Goal: Transaction & Acquisition: Purchase product/service

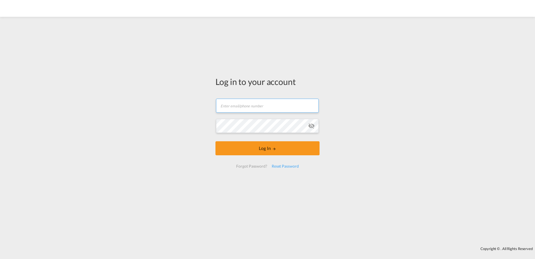
click at [236, 109] on form "Email field is required Password field is required Log In Forgot Password? Rese…" at bounding box center [268, 133] width 104 height 80
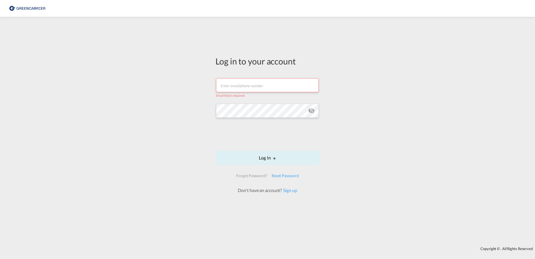
drag, startPoint x: 273, startPoint y: 96, endPoint x: 281, endPoint y: 93, distance: 8.6
click at [273, 96] on form "Email field is required Password field is required Log In Forgot Password? Rese…" at bounding box center [268, 133] width 104 height 121
drag, startPoint x: 281, startPoint y: 93, endPoint x: 292, endPoint y: 89, distance: 11.9
click at [283, 92] on md-input-container "Email field is required" at bounding box center [268, 88] width 104 height 20
click at [297, 87] on input "text" at bounding box center [267, 85] width 103 height 14
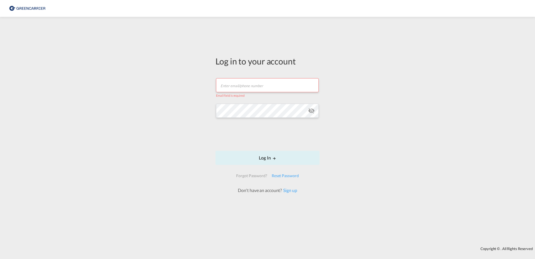
type input "[EMAIL_ADDRESS][DOMAIN_NAME]"
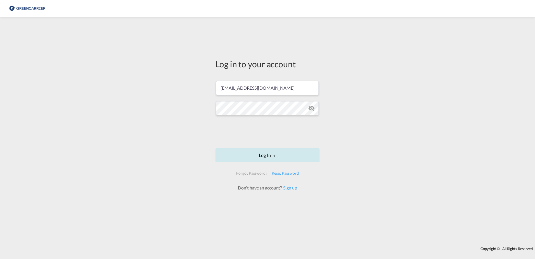
click at [266, 149] on button "Log In" at bounding box center [268, 155] width 104 height 14
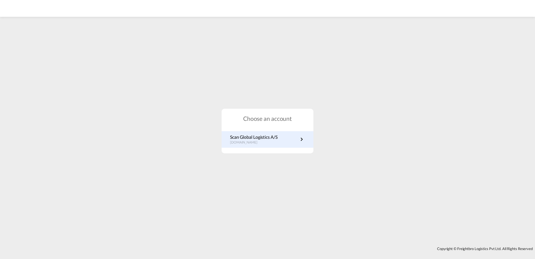
click at [296, 142] on link "Scan Global Logistics A/S [DOMAIN_NAME]" at bounding box center [267, 139] width 75 height 11
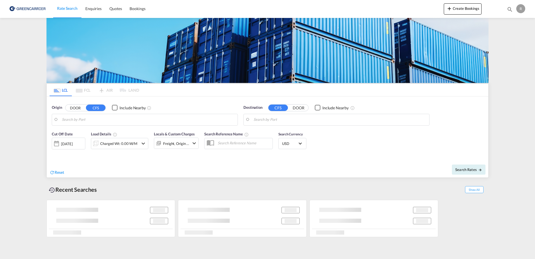
type input "DK-9560, [GEOGRAPHIC_DATA], [GEOGRAPHIC_DATA], [GEOGRAPHIC_DATA], [GEOGRAPHIC_D…"
type input "[GEOGRAPHIC_DATA], TWTPE"
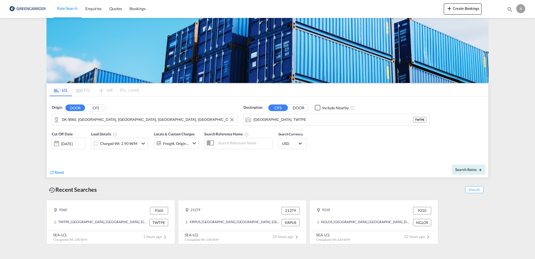
click at [127, 120] on input "DK-9560, [GEOGRAPHIC_DATA], [GEOGRAPHIC_DATA], [GEOGRAPHIC_DATA], [GEOGRAPHIC_D…" at bounding box center [148, 119] width 173 height 8
click at [310, 121] on input "[GEOGRAPHIC_DATA], TWTPE" at bounding box center [340, 119] width 173 height 8
click at [463, 166] on button "Search Rates" at bounding box center [469, 169] width 34 height 10
type input "9560 to TWTPE / 8 Oct 2025"
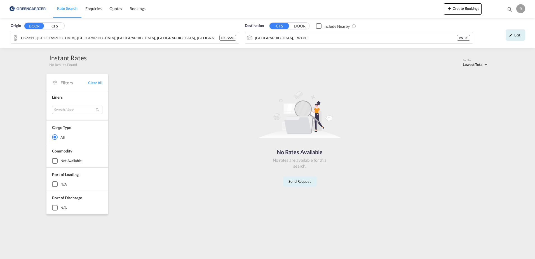
click at [300, 24] on button "DOOR" at bounding box center [300, 26] width 20 height 6
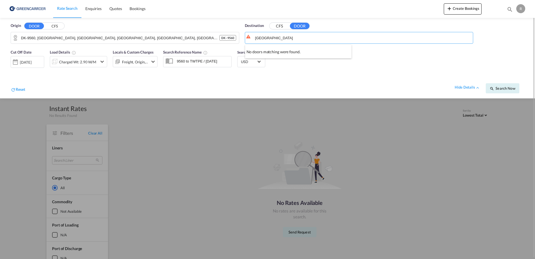
type input "wu kung road"
drag, startPoint x: 277, startPoint y: 24, endPoint x: 284, endPoint y: 28, distance: 8.8
click at [284, 29] on button "CFS" at bounding box center [280, 26] width 20 height 6
drag, startPoint x: 277, startPoint y: 38, endPoint x: 252, endPoint y: 46, distance: 26.3
click at [252, 46] on div "Destination CFS DOOR Include Nearby wu kung road" at bounding box center [359, 33] width 234 height 26
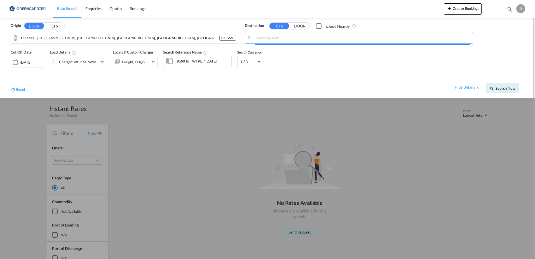
click at [307, 111] on div at bounding box center [267, 129] width 535 height 259
